Goal: Task Accomplishment & Management: Manage account settings

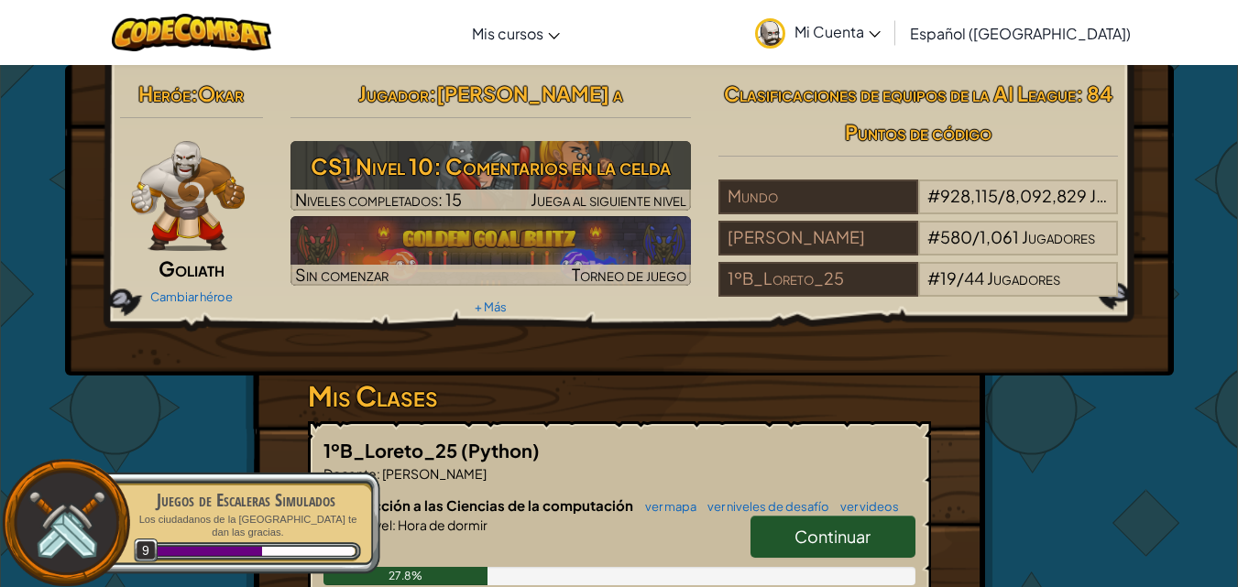
click at [325, 524] on p "Los ciudadanos de la [GEOGRAPHIC_DATA] te dan las gracias." at bounding box center [245, 526] width 231 height 27
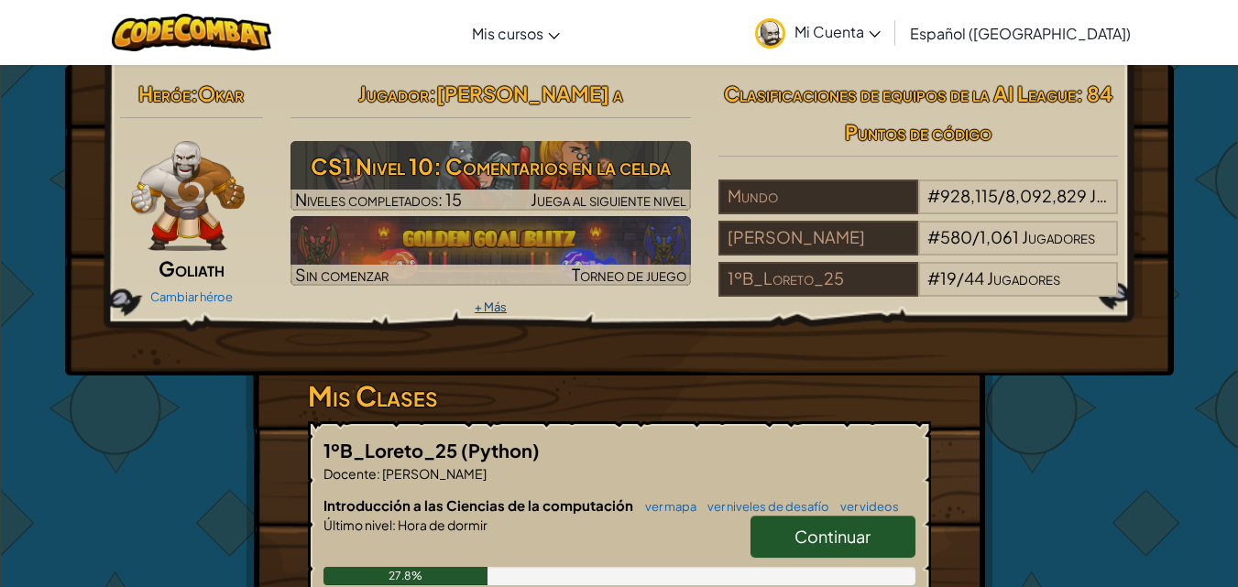
click at [475, 308] on link "+ Más" at bounding box center [491, 307] width 32 height 15
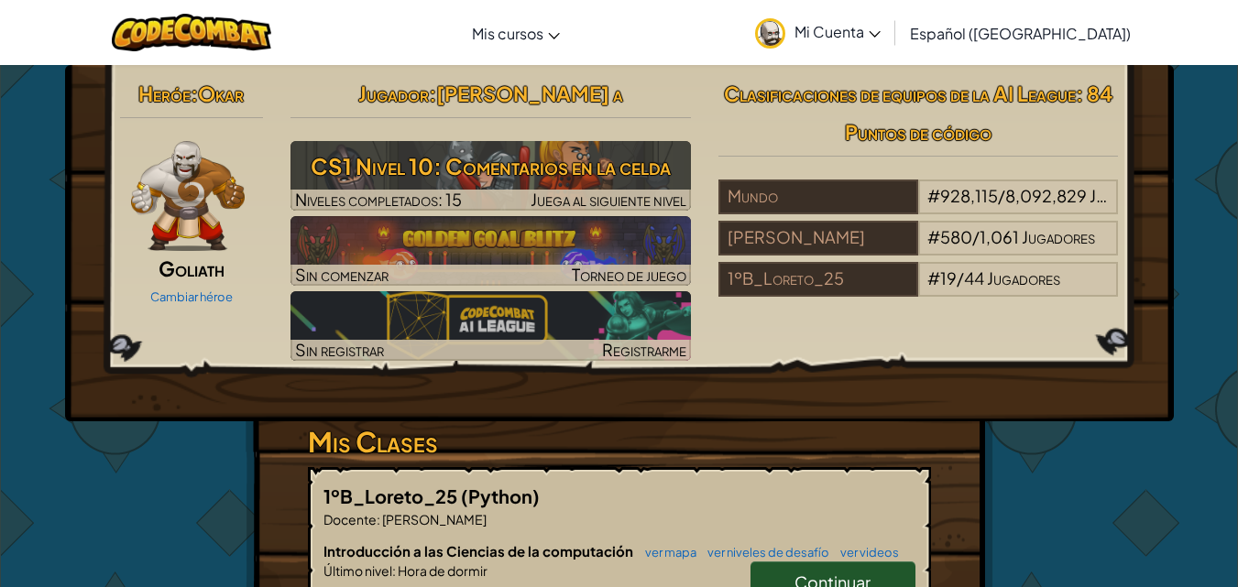
click at [881, 39] on span "Mi Cuenta" at bounding box center [837, 31] width 86 height 19
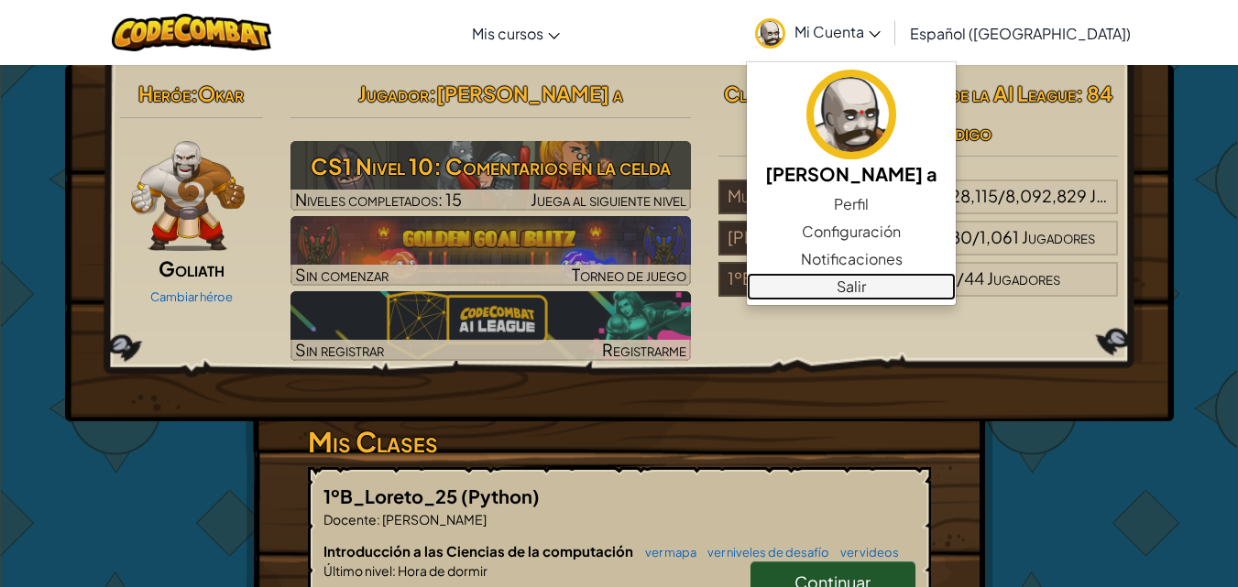
click at [847, 287] on link "Salir" at bounding box center [851, 286] width 209 height 27
